Goal: Information Seeking & Learning: Learn about a topic

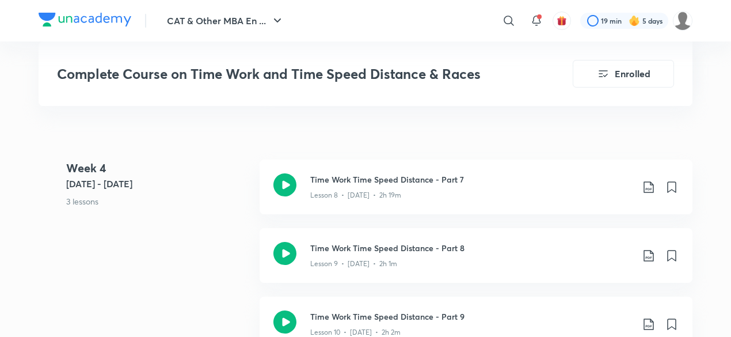
scroll to position [1322, 0]
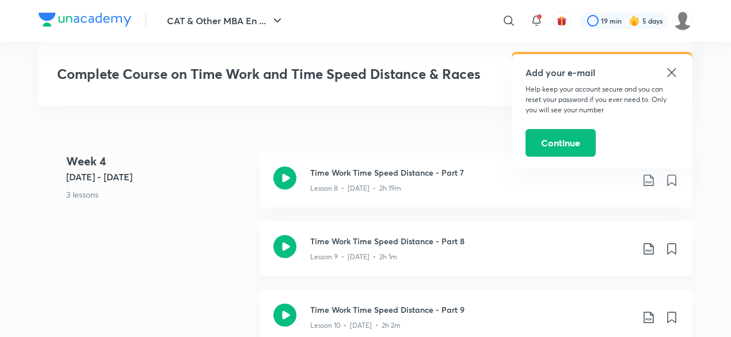
click at [672, 71] on icon at bounding box center [672, 73] width 14 height 14
